Goal: Information Seeking & Learning: Learn about a topic

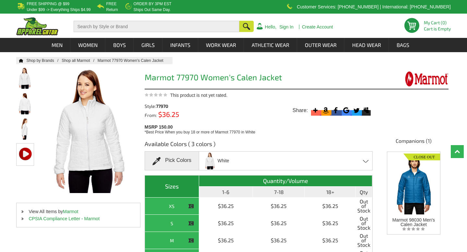
scroll to position [71, 0]
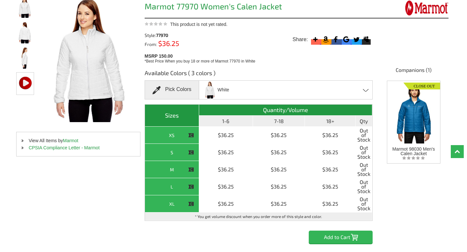
click at [17, 85] on img at bounding box center [25, 83] width 17 height 21
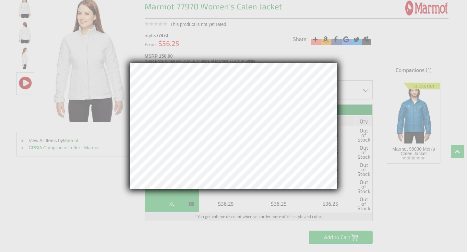
click at [262, 47] on div at bounding box center [233, 126] width 467 height 252
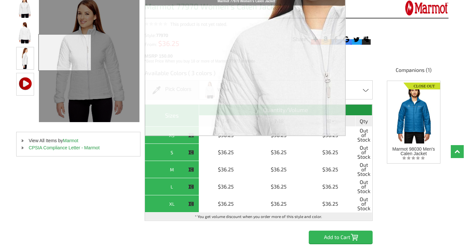
click at [25, 58] on img at bounding box center [25, 58] width 17 height 22
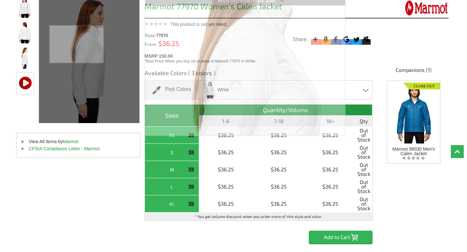
click at [74, 43] on div at bounding box center [89, 59] width 100 height 127
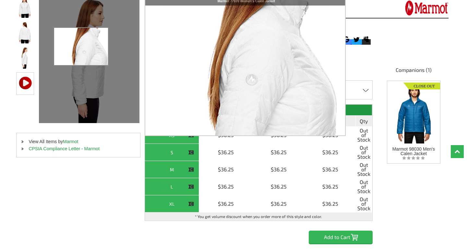
click at [81, 47] on div at bounding box center [89, 59] width 100 height 127
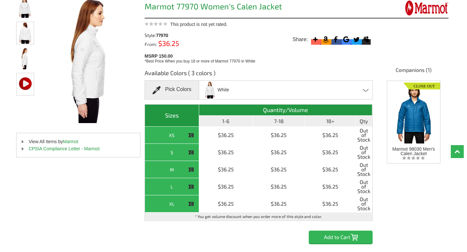
click at [24, 33] on img at bounding box center [25, 33] width 17 height 22
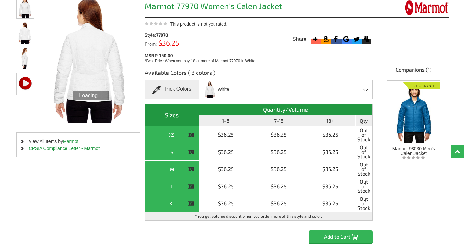
click at [27, 11] on img at bounding box center [25, 6] width 17 height 21
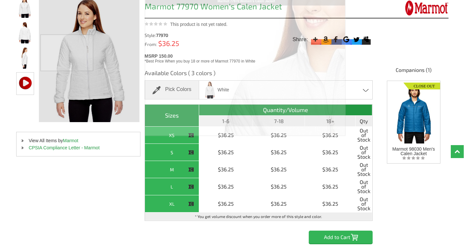
click at [69, 56] on div at bounding box center [89, 59] width 100 height 126
